Goal: Find specific page/section: Find specific page/section

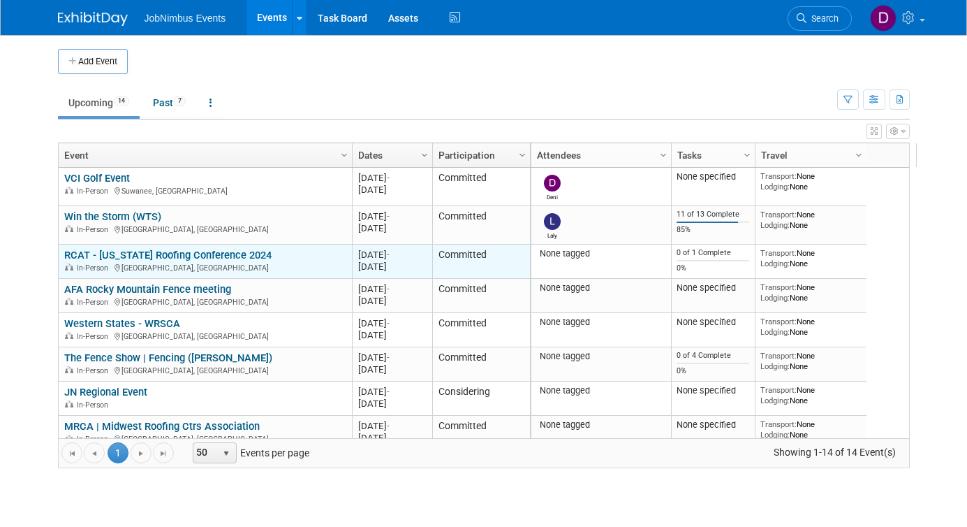
click at [108, 253] on link "RCAT - [US_STATE] Roofing Conference 2024" at bounding box center [167, 255] width 207 height 13
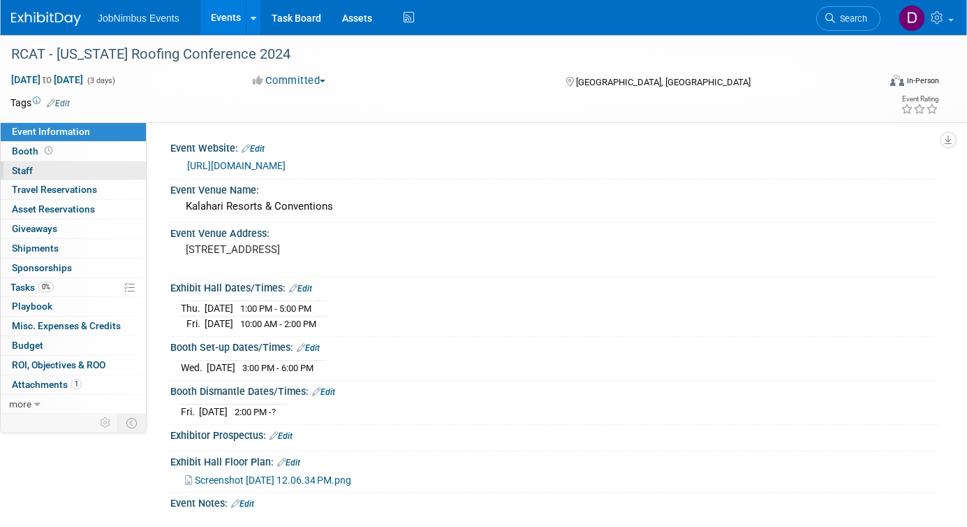
click at [42, 167] on link "0 Staff 0" at bounding box center [73, 170] width 145 height 19
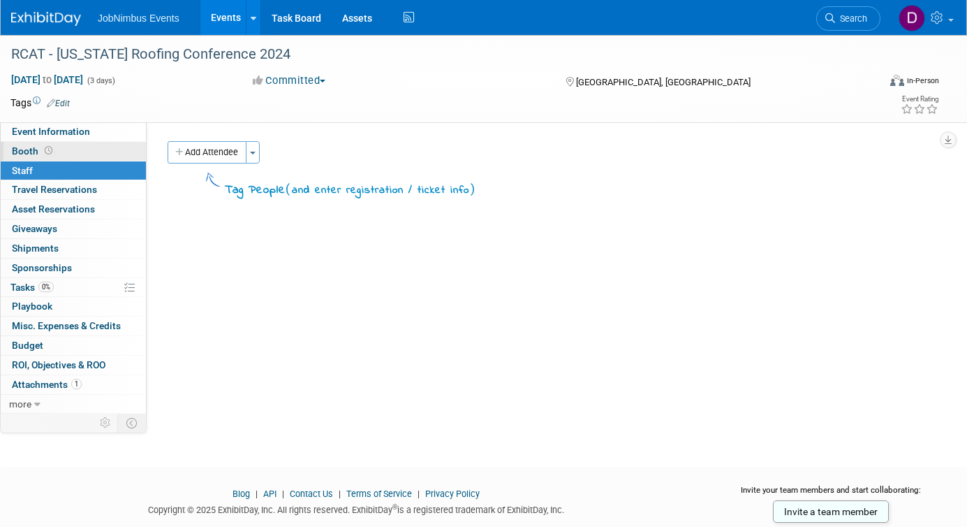
click at [42, 154] on span "Booth" at bounding box center [33, 150] width 43 height 11
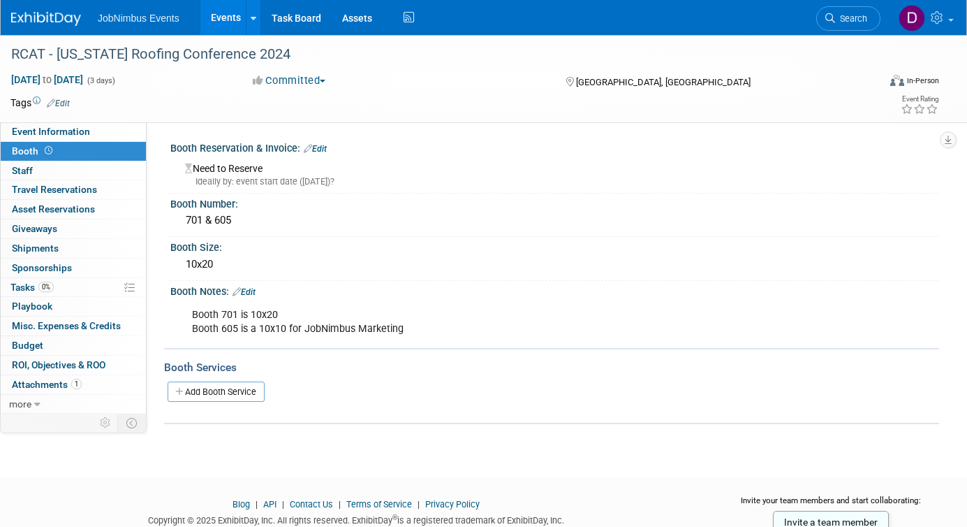
click at [230, 309] on div "Booth 701 is 10x20 Booth 605 is a 10x10 for JobNimbus Marketing" at bounding box center [486, 322] width 608 height 42
click at [230, 310] on div "Booth 701 is 10x20 Booth 605 is a 10x10 for JobNimbus Marketing" at bounding box center [486, 322] width 608 height 42
click at [219, 322] on div "Booth 701 is 10x20 Booth 605 is a 10x10 for JobNimbus Marketing" at bounding box center [486, 322] width 608 height 42
click at [227, 328] on div "Booth 701 is 10x20 Booth 605 is a 10x10 for JobNimbus Marketing" at bounding box center [486, 322] width 608 height 42
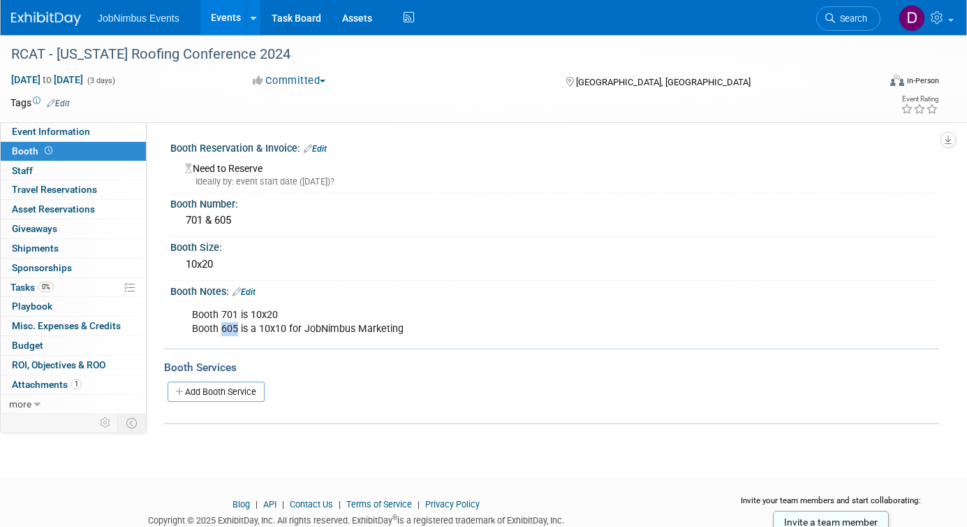
copy div "605"
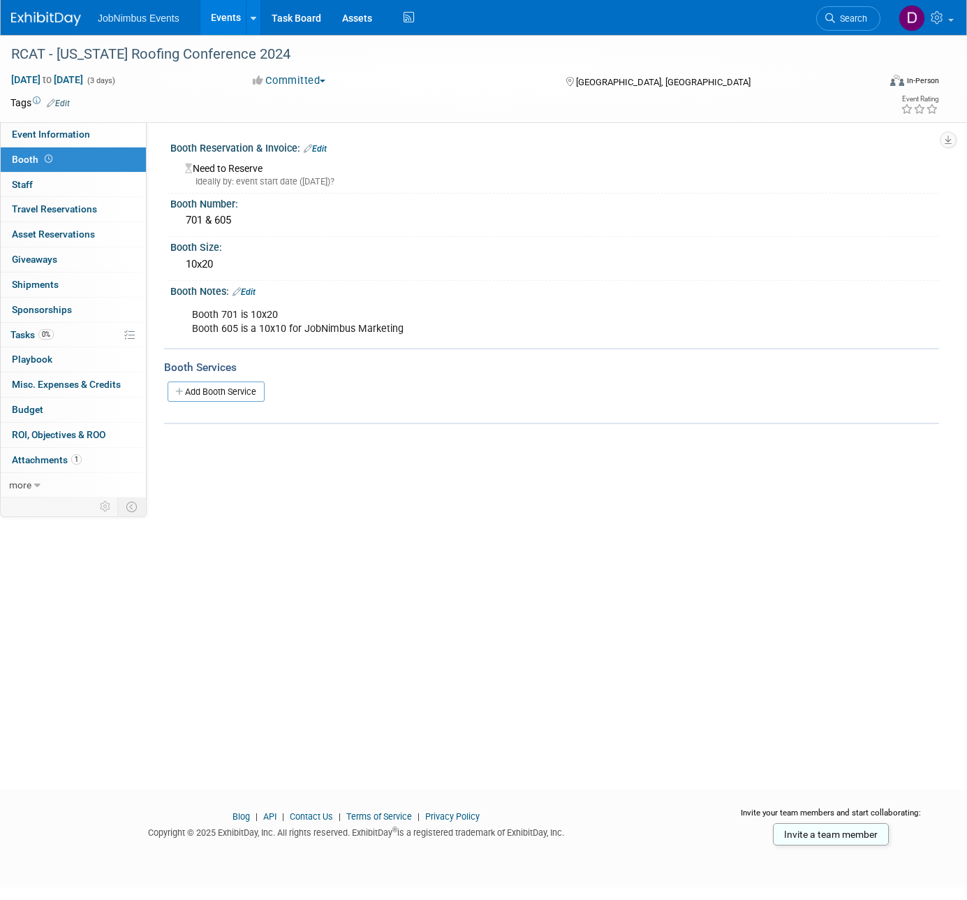
click at [631, 331] on div "Booth 701 is 10x20 Booth 605 is a 10x10 for JobNimbus Marketing" at bounding box center [486, 322] width 608 height 42
